Goal: Transaction & Acquisition: Purchase product/service

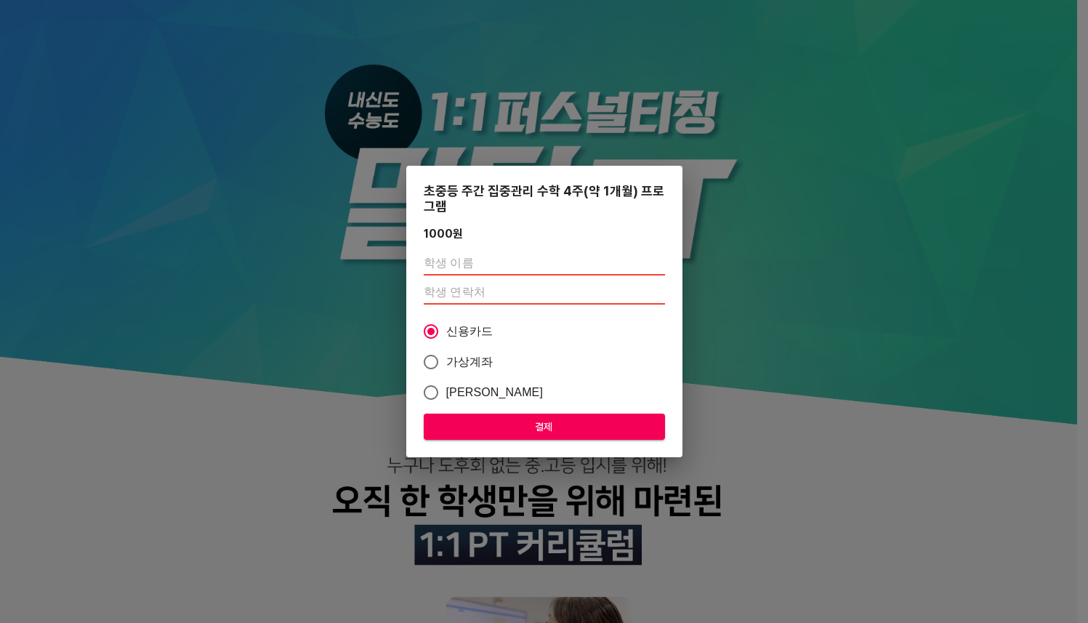
scroll to position [1296, 0]
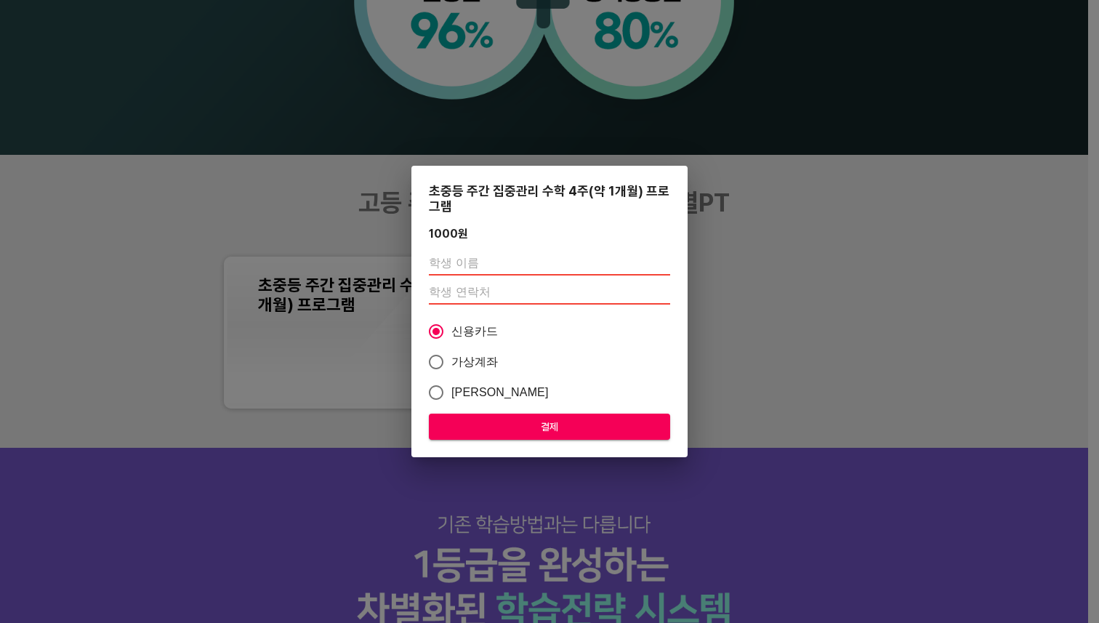
click at [488, 257] on input "text" at bounding box center [549, 263] width 241 height 23
type input "[PERSON_NAME]"
click at [490, 297] on input "number" at bounding box center [549, 292] width 241 height 23
type input "01048504720"
click at [513, 414] on button "결제" at bounding box center [549, 427] width 241 height 27
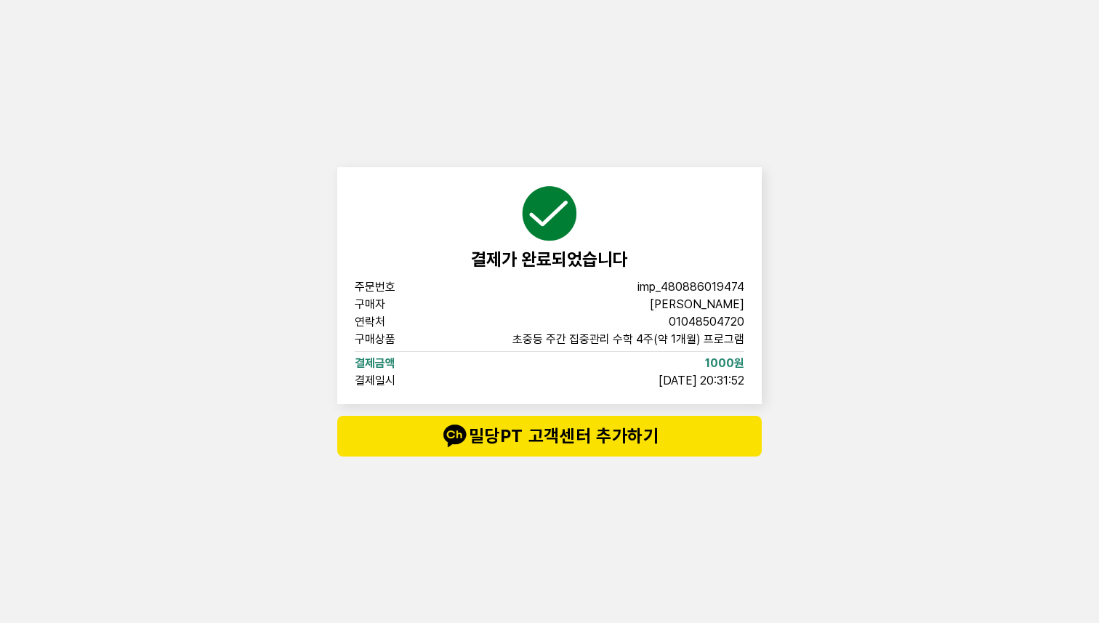
click at [705, 295] on div "주문번호 imp_[PHONE_NUMBER] 구매자 이시은 연락처 01048504720 구매상품 초중등 주간 집중관리 수학 4주(약 1개월) 프…" at bounding box center [550, 333] width 390 height 105
click at [693, 288] on span "imp_480886019474" at bounding box center [691, 287] width 107 height 12
click at [660, 291] on span "imp_480886019474" at bounding box center [691, 287] width 107 height 12
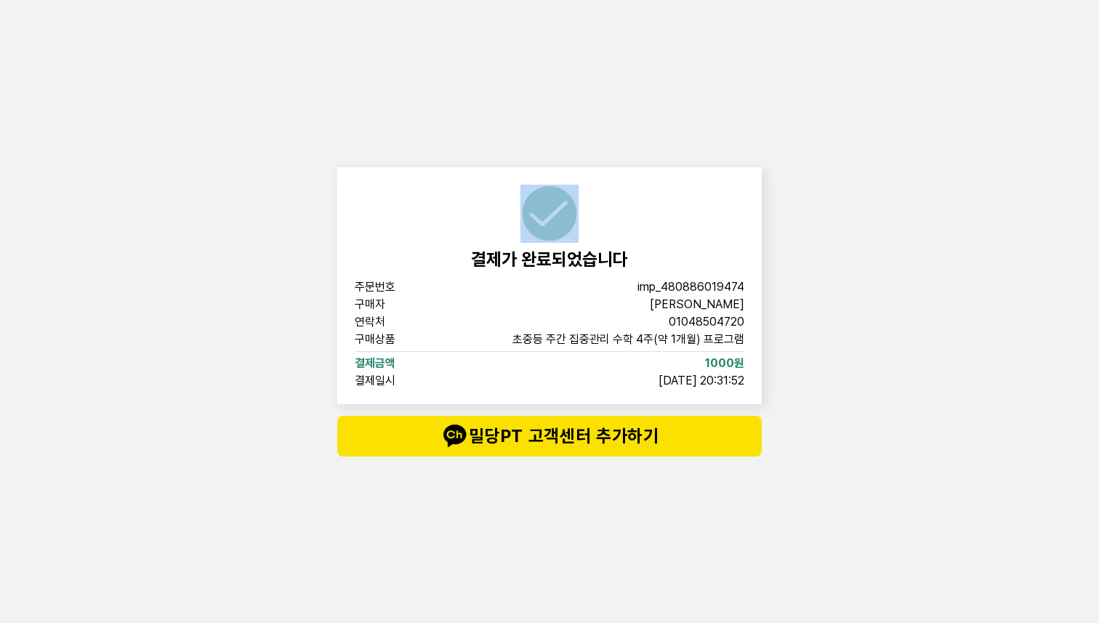
drag, startPoint x: 715, startPoint y: 92, endPoint x: 803, endPoint y: 183, distance: 126.5
click at [776, 172] on div "결제가 완료되었습니다 주문번호 imp_[PHONE_NUMBER] 구매자 이시은 연락처 01048504720 구매상품 초중등 주간 집중관리 수학…" at bounding box center [549, 311] width 1099 height 623
click at [803, 183] on div "결제가 완료되었습니다 주문번호 imp_[PHONE_NUMBER] 구매자 이시은 연락처 01048504720 구매상품 초중등 주간 집중관리 수학…" at bounding box center [549, 311] width 1099 height 623
